Goal: Check status

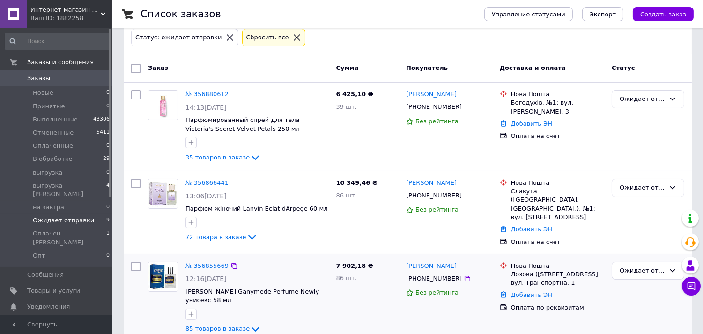
scroll to position [156, 0]
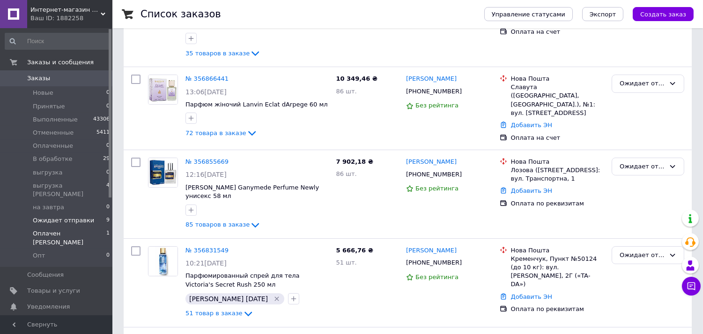
click at [44, 229] on span "Оплачен Яна" at bounding box center [70, 237] width 74 height 17
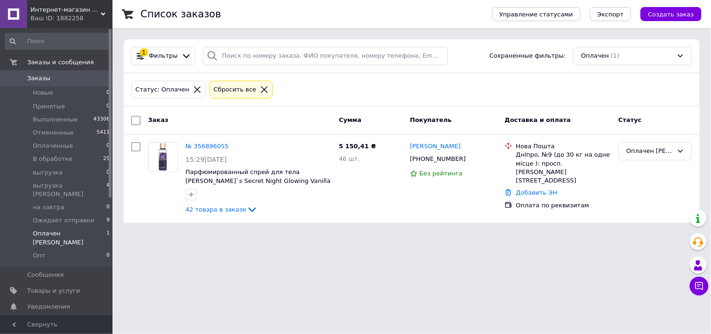
click at [135, 120] on input "checkbox" at bounding box center [135, 120] width 9 height 9
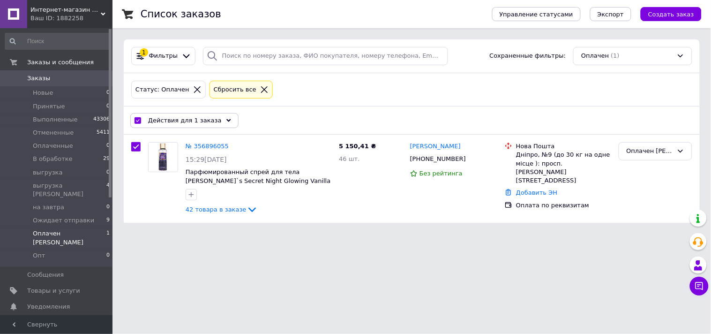
click at [226, 120] on use at bounding box center [228, 120] width 5 height 3
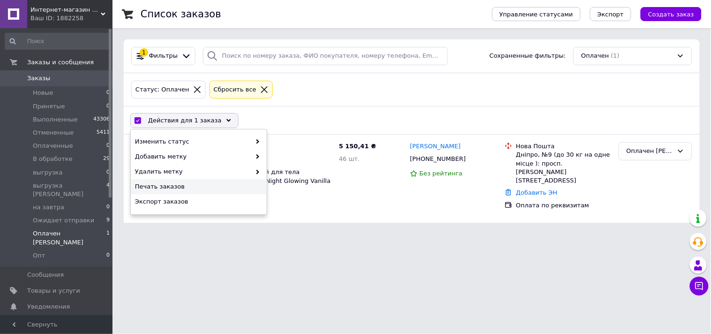
click at [169, 185] on span "Печать заказов" at bounding box center [197, 186] width 125 height 8
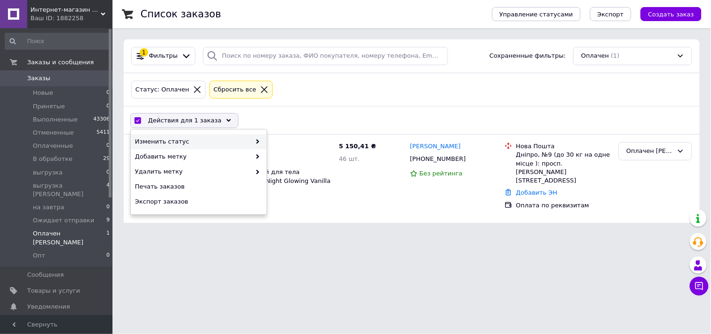
click at [259, 142] on icon at bounding box center [257, 141] width 5 height 5
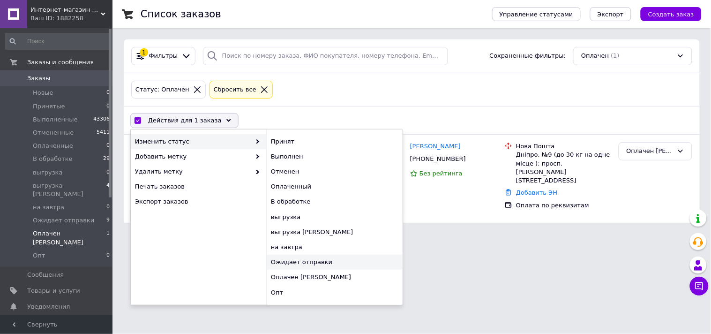
click at [289, 261] on div "Ожидает отправки" at bounding box center [335, 261] width 136 height 15
checkbox input "false"
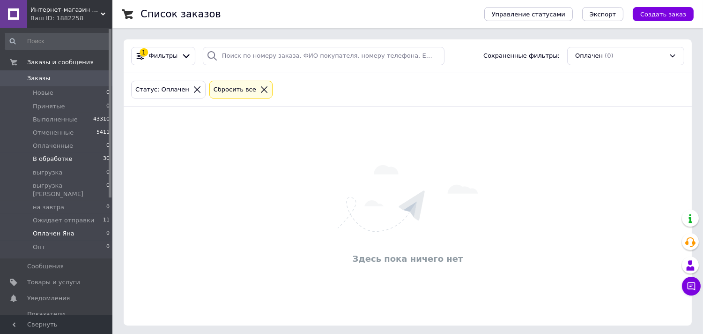
click at [45, 165] on li "В обработке 30" at bounding box center [57, 158] width 115 height 13
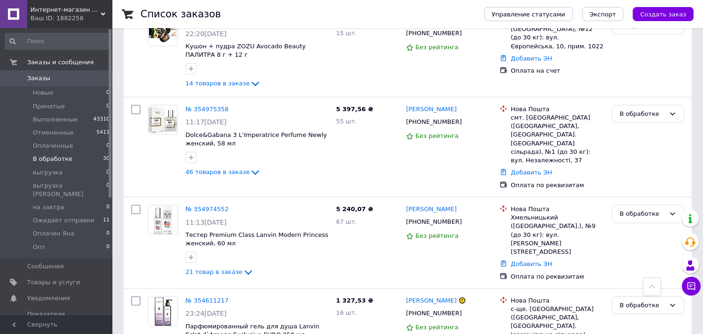
scroll to position [2470, 0]
